Goal: Task Accomplishment & Management: Manage account settings

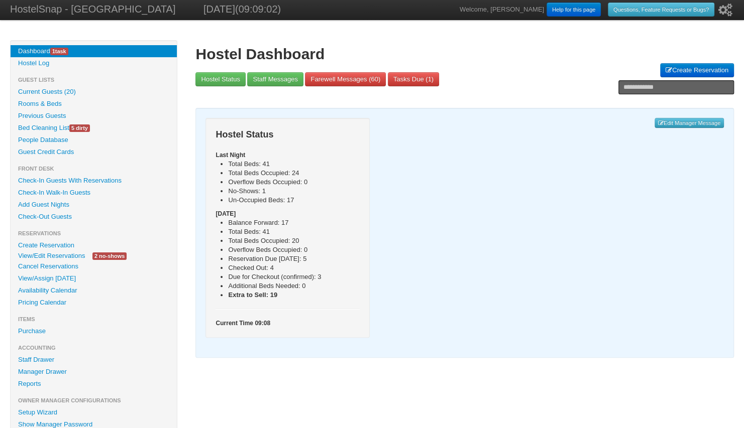
click at [61, 254] on link "View/Edit Reservations" at bounding box center [52, 256] width 82 height 11
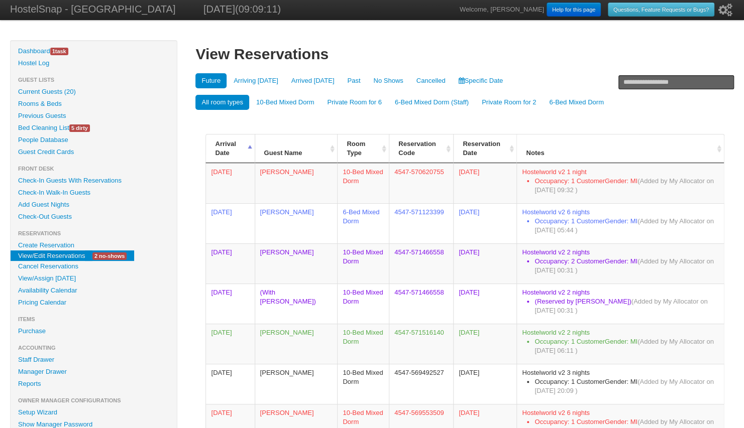
click at [388, 79] on link "No Shows" at bounding box center [388, 80] width 42 height 15
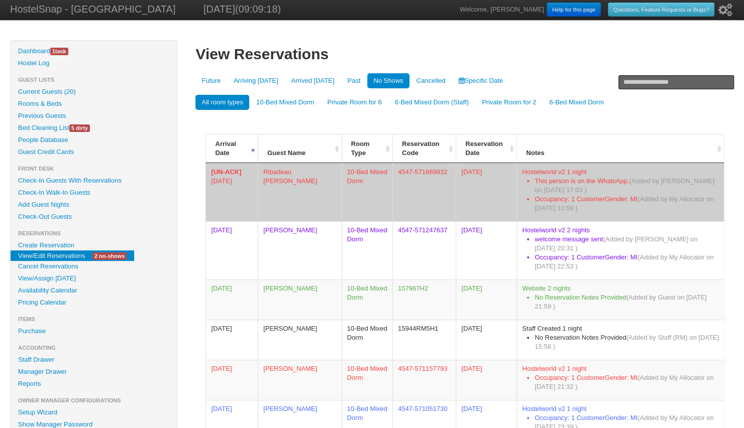
click at [282, 173] on td "Ribadeau [PERSON_NAME]" at bounding box center [299, 192] width 83 height 58
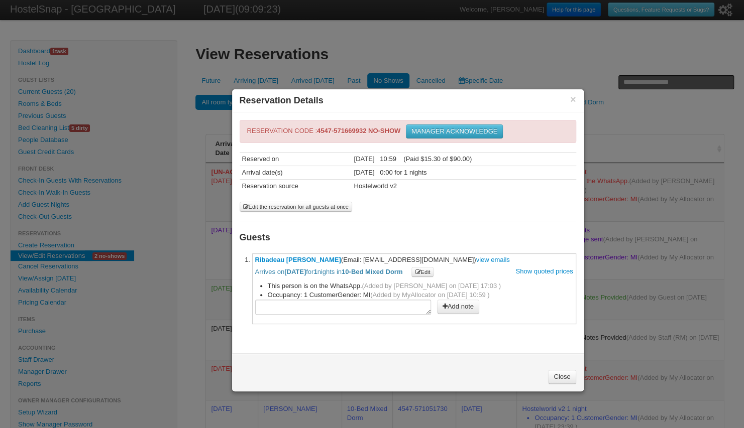
click at [492, 130] on button "MANAGER ACKNOWLEDGE" at bounding box center [454, 132] width 97 height 14
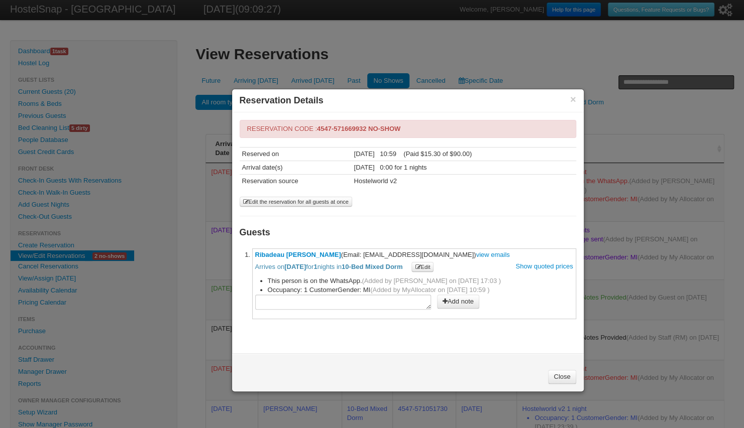
click at [563, 373] on link "Close" at bounding box center [562, 377] width 28 height 14
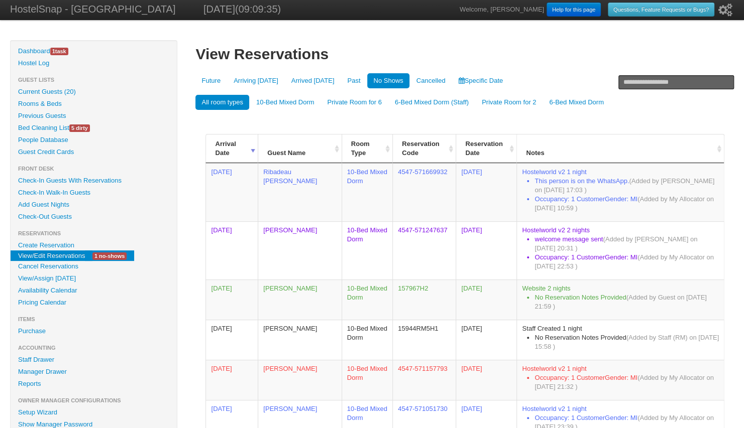
click at [206, 77] on link "Future" at bounding box center [210, 80] width 31 height 15
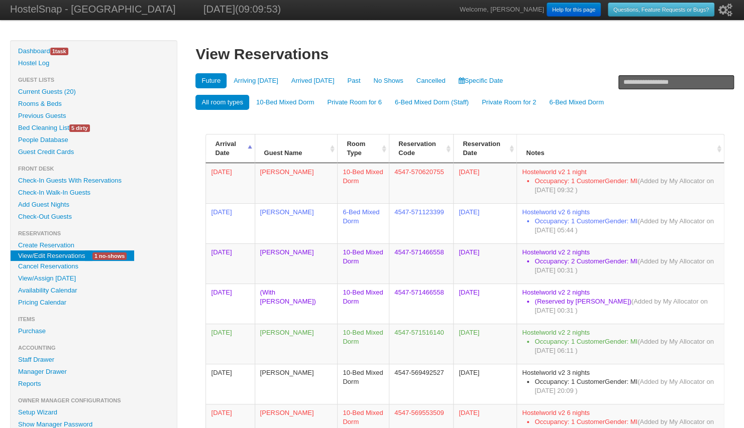
click at [32, 93] on link "Current Guests (20)" at bounding box center [94, 92] width 166 height 12
